Goal: Navigation & Orientation: Understand site structure

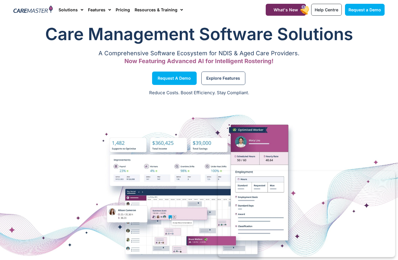
click at [38, 8] on img at bounding box center [32, 10] width 39 height 9
click at [278, 9] on span "What's New" at bounding box center [286, 9] width 24 height 5
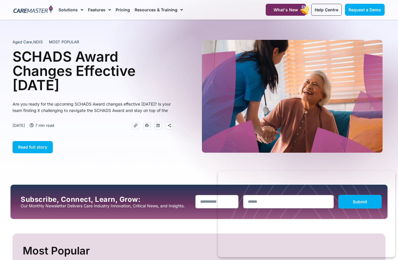
click at [98, 11] on link "Features" at bounding box center [99, 10] width 23 height 20
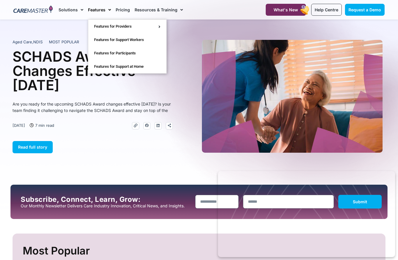
click at [59, 22] on div at bounding box center [199, 102] width 398 height 165
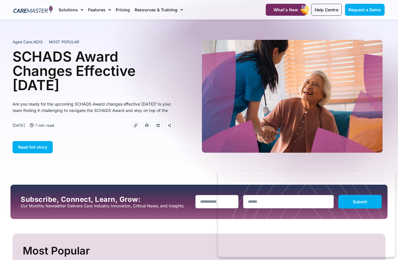
click at [154, 13] on link "Resources & Training" at bounding box center [159, 10] width 48 height 20
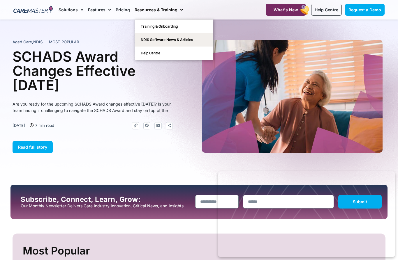
click at [66, 8] on link "Solutions" at bounding box center [71, 10] width 25 height 20
